Goal: Task Accomplishment & Management: Manage account settings

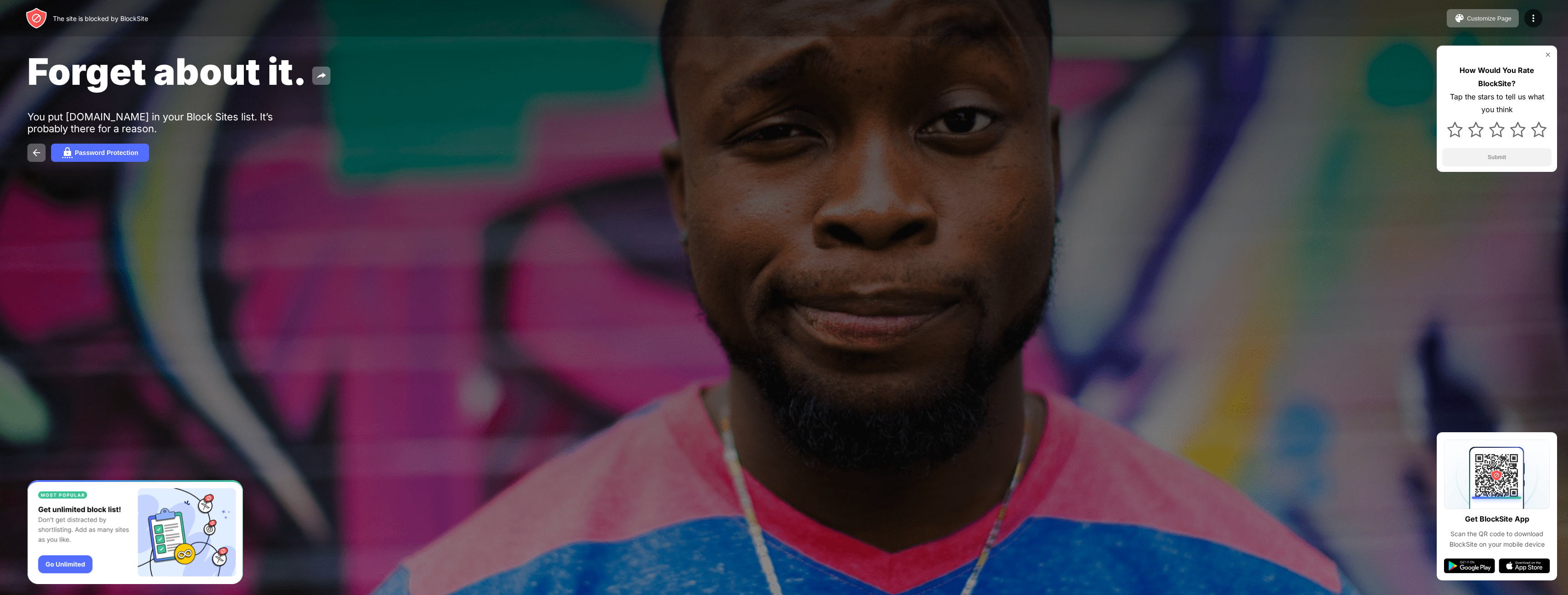
click at [543, 242] on div at bounding box center [784, 297] width 1568 height 595
